Goal: Navigation & Orientation: Find specific page/section

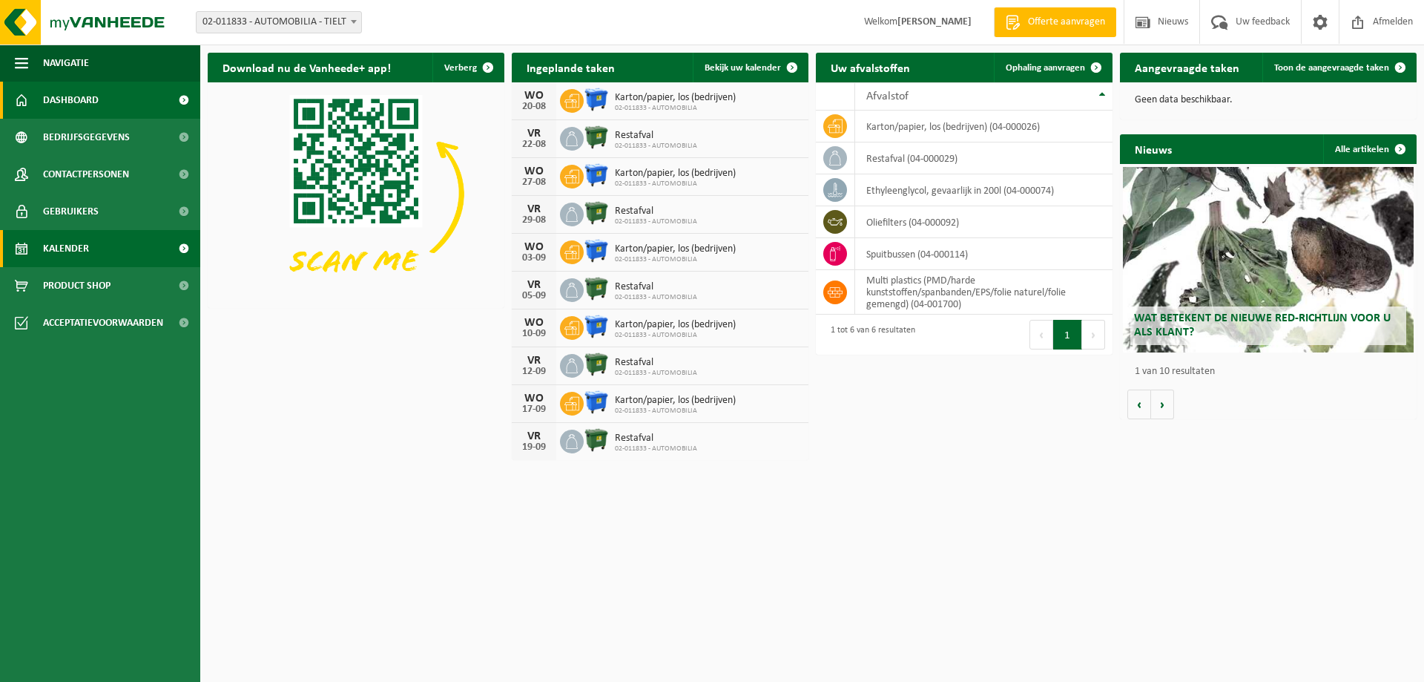
click at [99, 250] on link "Kalender" at bounding box center [100, 248] width 200 height 37
click at [79, 244] on span "Kalender" at bounding box center [66, 248] width 46 height 37
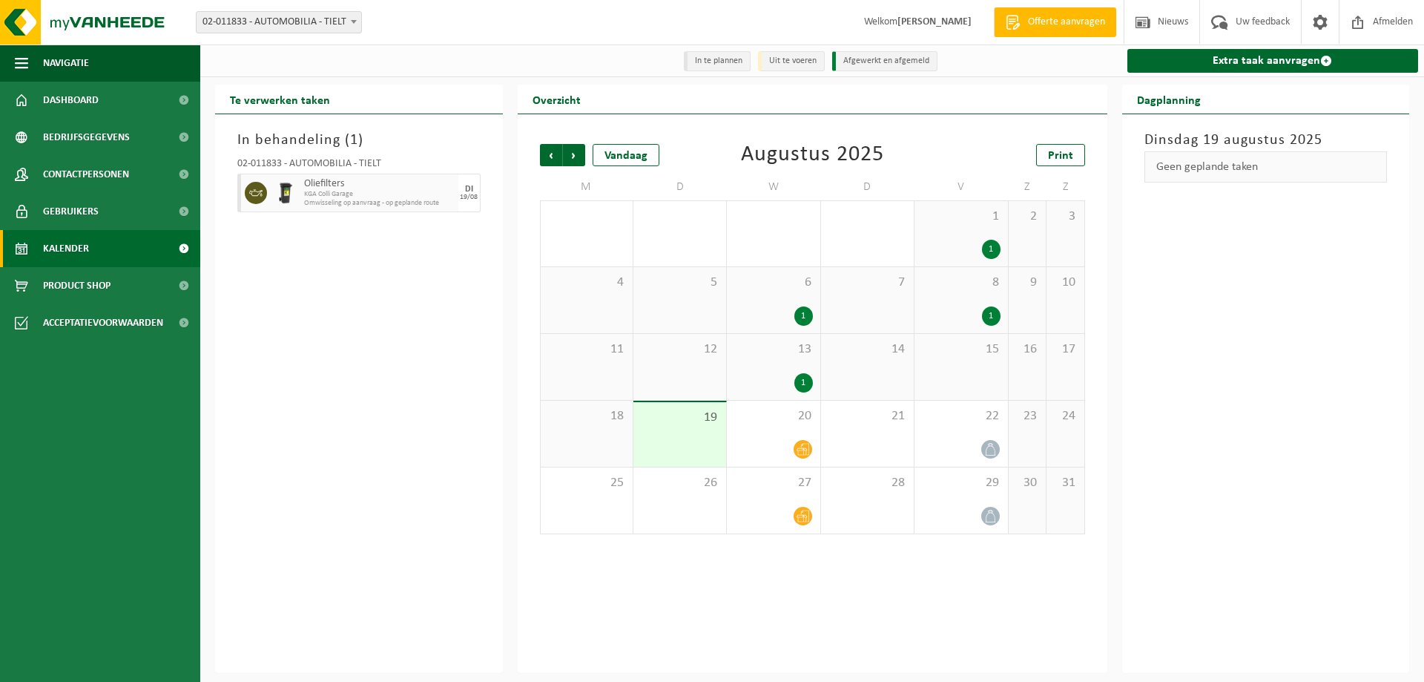
click at [312, 197] on span "KGA Colli Garage" at bounding box center [379, 194] width 151 height 9
drag, startPoint x: 229, startPoint y: 185, endPoint x: 235, endPoint y: 177, distance: 10.7
click at [235, 177] on div "In behandeling ( 1 ) 02-011833 - AUTOMOBILIA - TIELT Oliefilters KGA Colli Gara…" at bounding box center [359, 393] width 288 height 559
drag, startPoint x: 232, startPoint y: 171, endPoint x: 464, endPoint y: 247, distance: 243.7
click at [464, 247] on div "In behandeling ( 1 ) 02-011833 - AUTOMOBILIA - TIELT Oliefilters KGA Colli Gara…" at bounding box center [359, 393] width 288 height 559
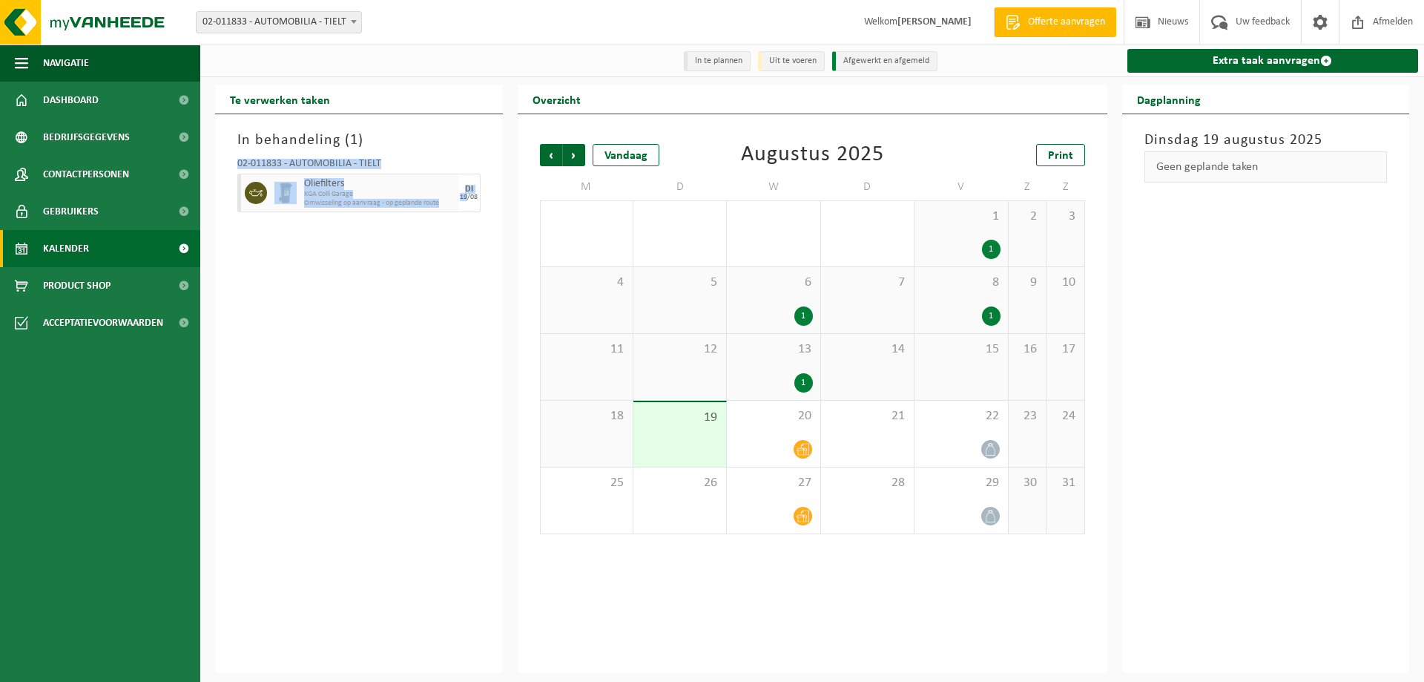
click at [316, 260] on div "In behandeling ( 1 ) 02-011833 - AUTOMOBILIA - TIELT Oliefilters KGA Colli Gara…" at bounding box center [359, 393] width 288 height 559
